Goal: Information Seeking & Learning: Stay updated

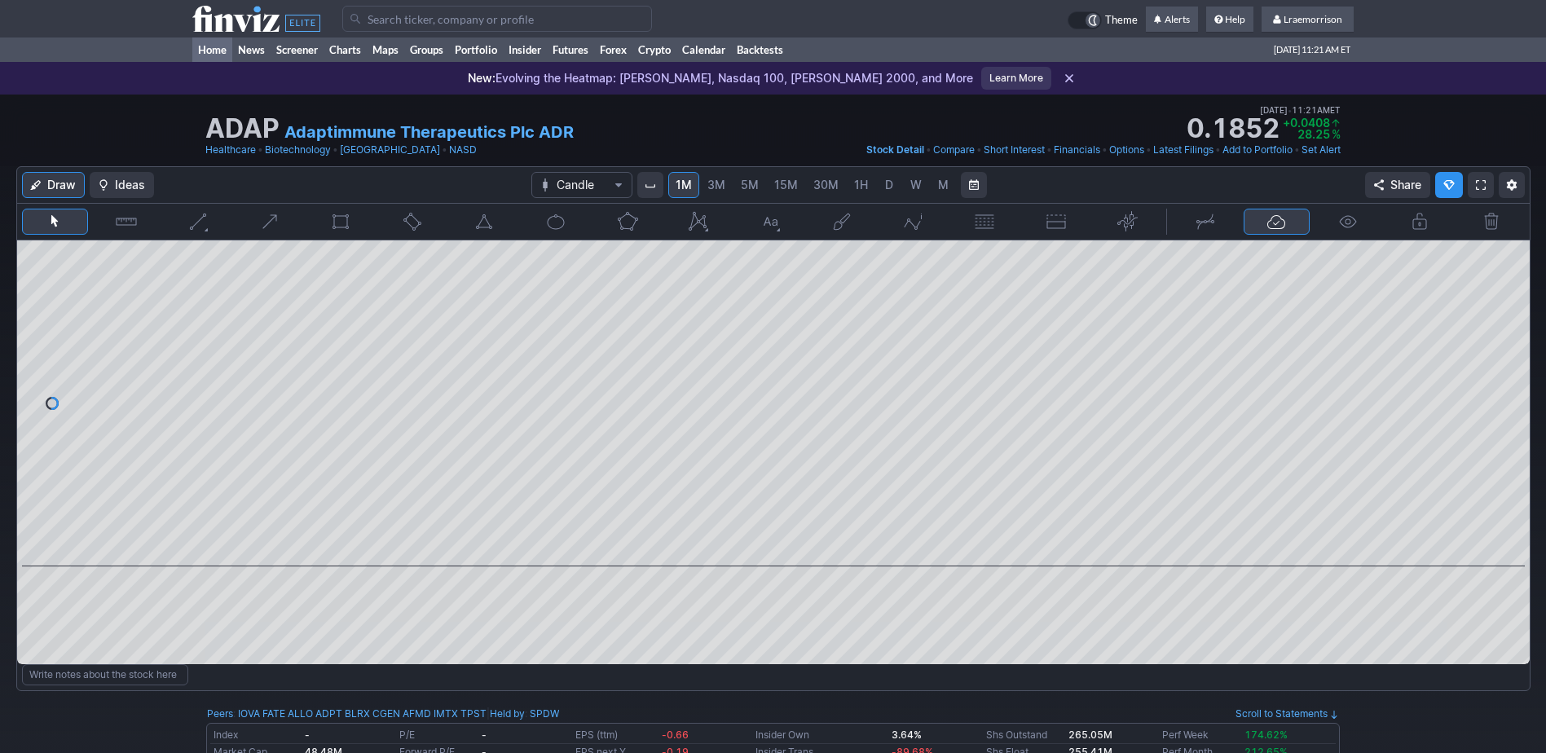
click at [209, 52] on link "Home" at bounding box center [212, 49] width 40 height 24
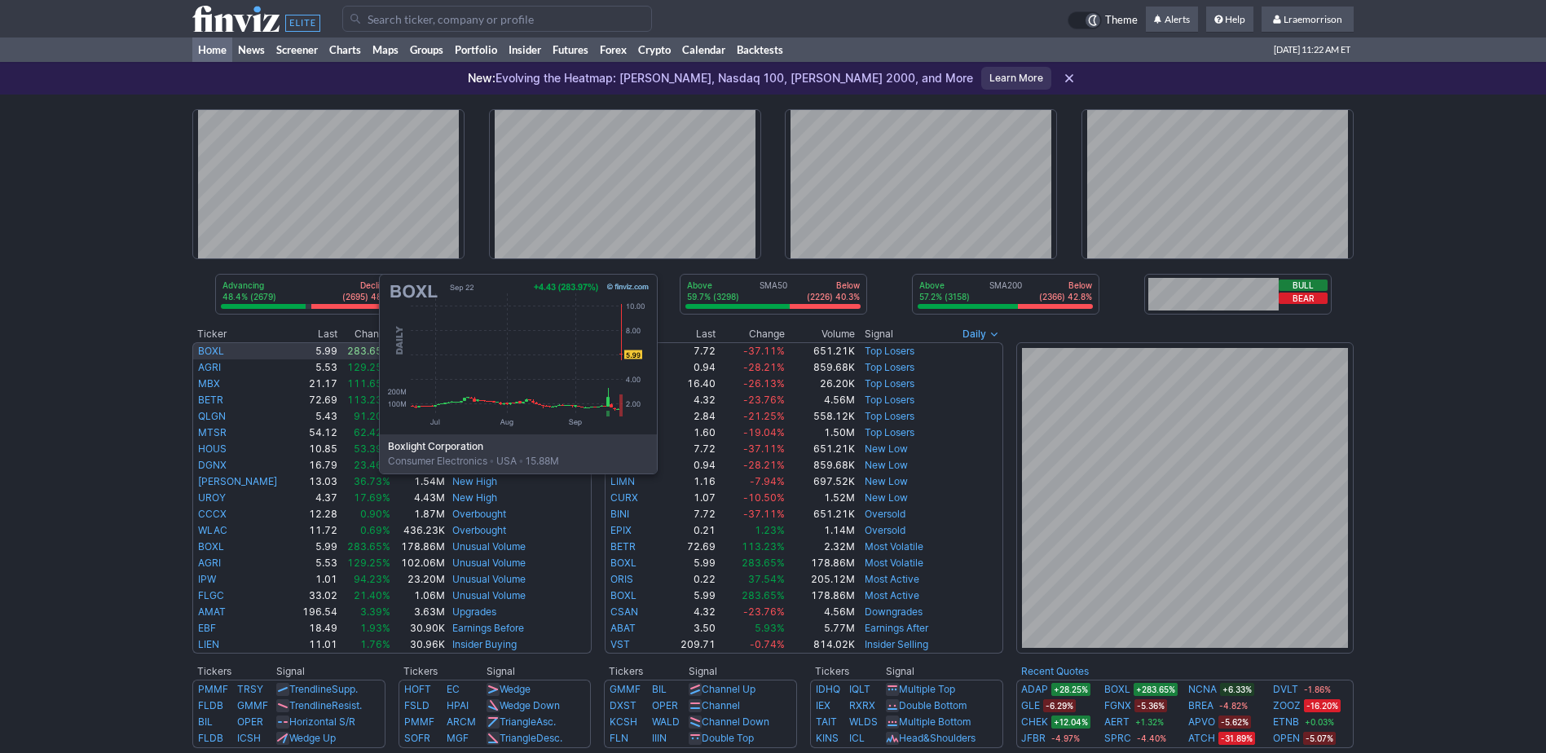
click at [216, 351] on link "BOXL" at bounding box center [211, 351] width 26 height 12
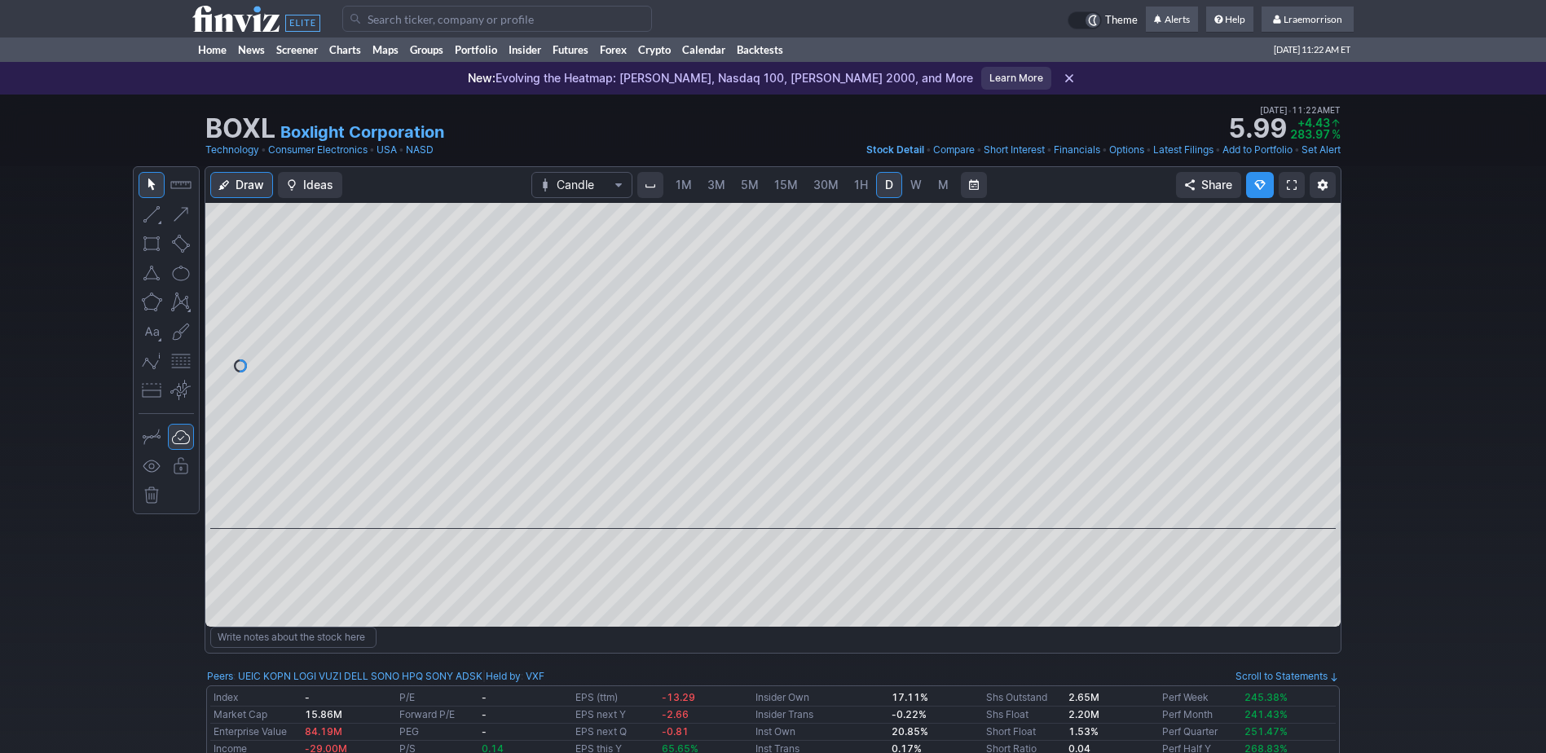
click at [686, 184] on span "1M" at bounding box center [684, 185] width 16 height 14
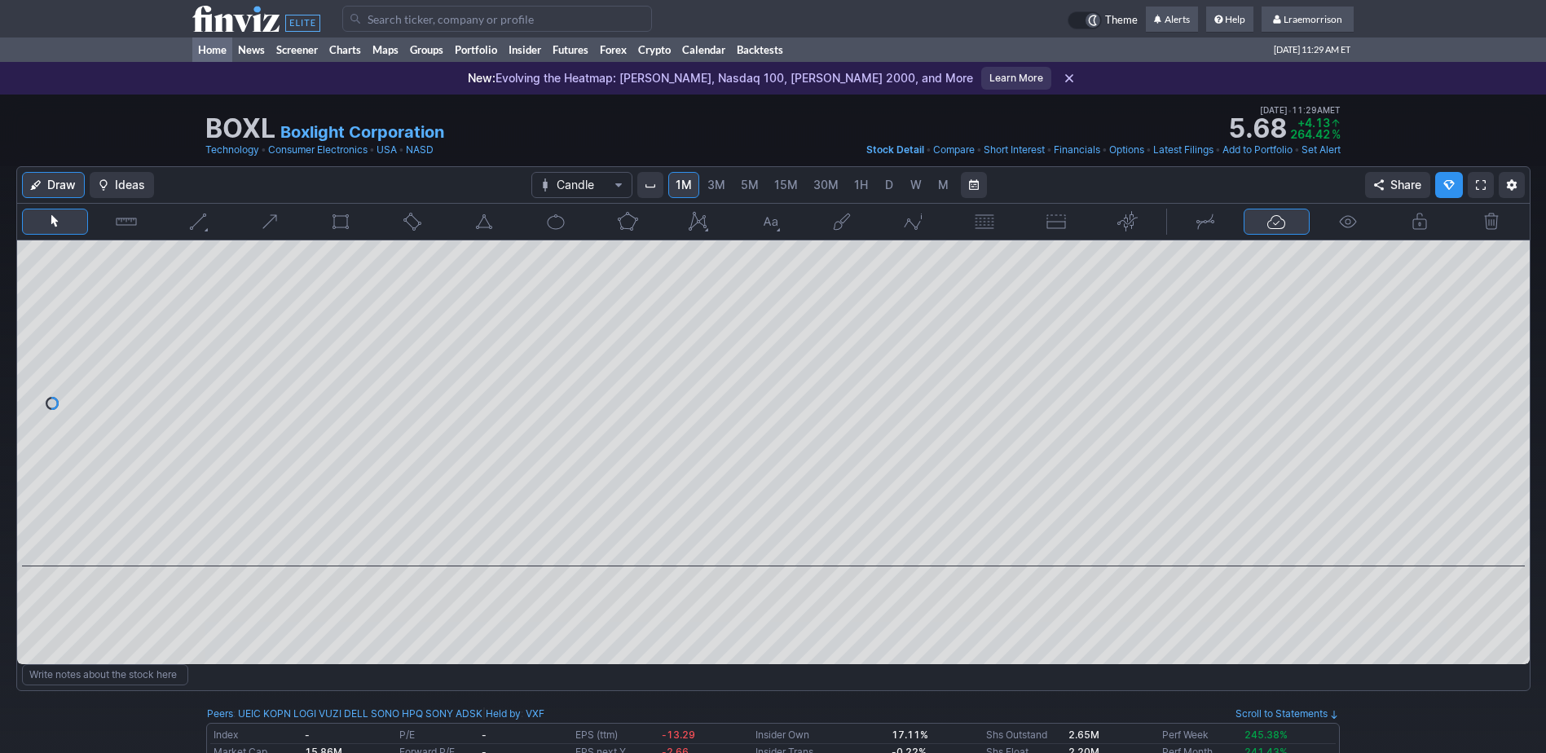
click at [209, 49] on link "Home" at bounding box center [212, 49] width 40 height 24
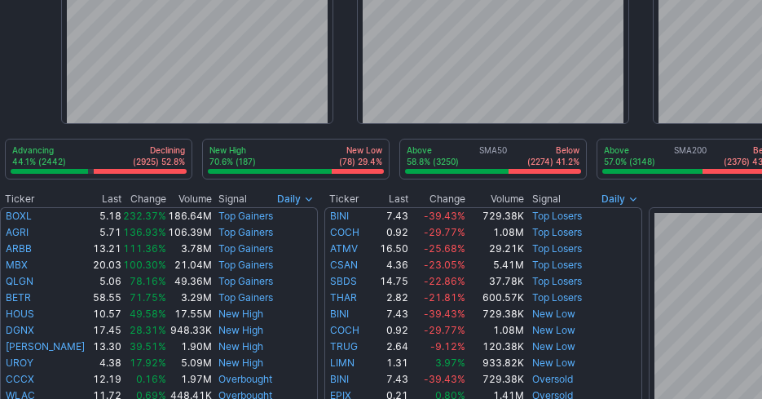
scroll to position [163, 0]
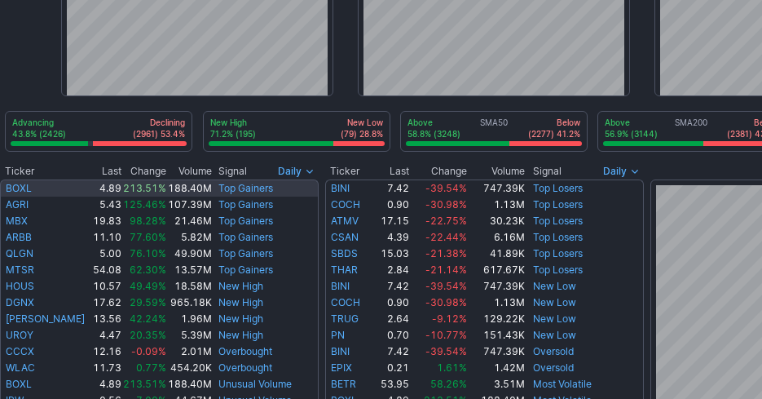
click at [8, 185] on link "BOXL" at bounding box center [19, 188] width 26 height 12
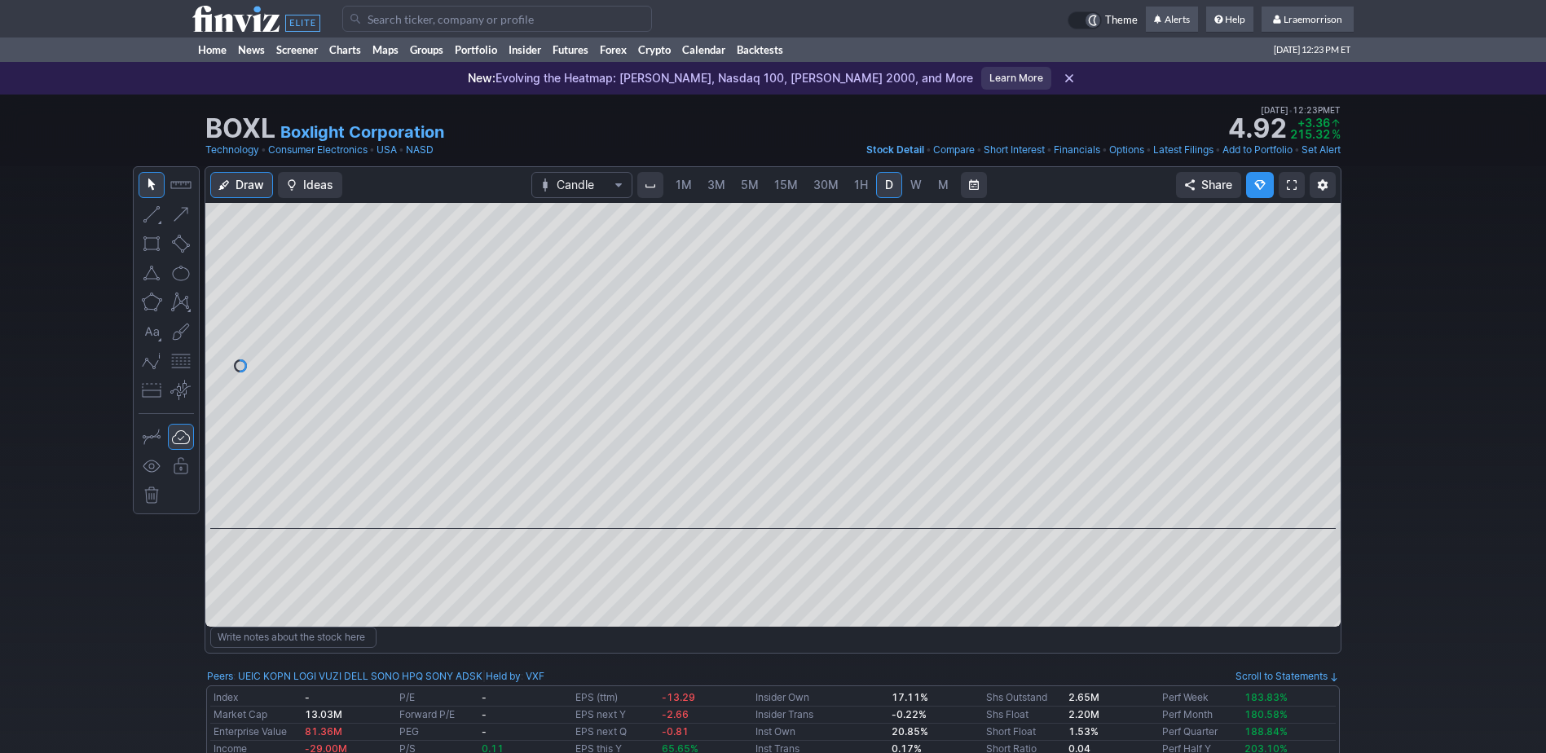
click at [681, 185] on span "1M" at bounding box center [684, 185] width 16 height 14
